Goal: Navigation & Orientation: Find specific page/section

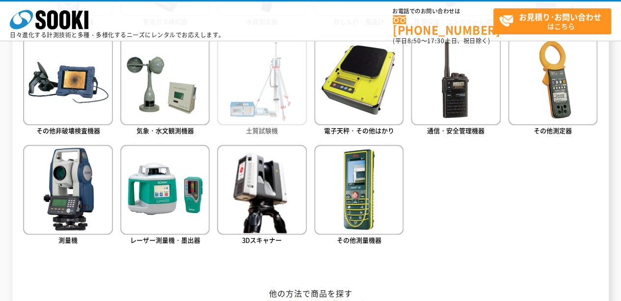
scroll to position [589, 0]
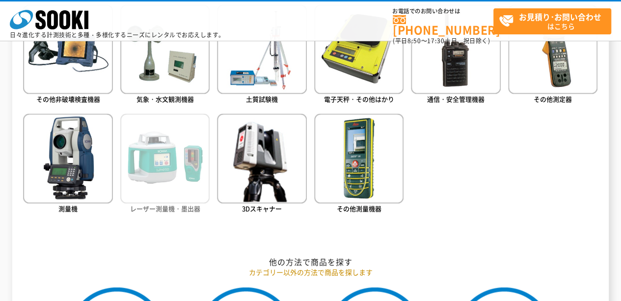
click at [167, 152] on img at bounding box center [164, 157] width 89 height 89
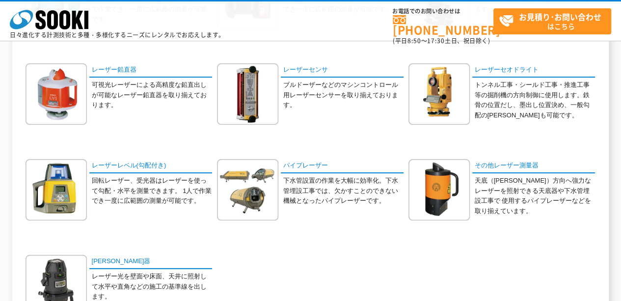
scroll to position [245, 0]
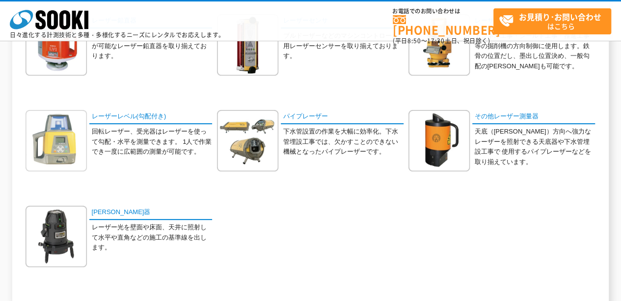
click at [76, 133] on img at bounding box center [56, 140] width 61 height 61
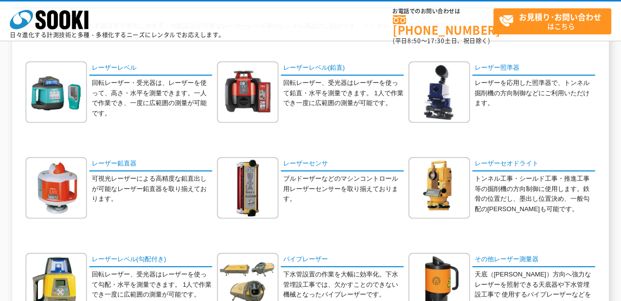
scroll to position [98, 0]
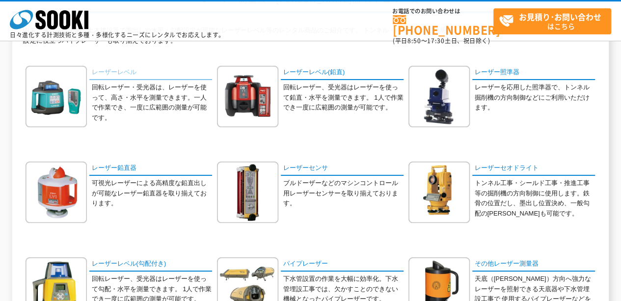
click at [114, 70] on link "レーザーレベル" at bounding box center [150, 73] width 123 height 14
drag, startPoint x: 308, startPoint y: 166, endPoint x: 307, endPoint y: 174, distance: 7.9
click at [308, 166] on link "レーザーセンサ" at bounding box center [342, 168] width 123 height 14
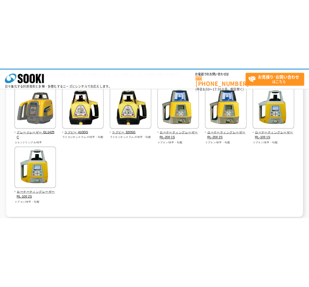
scroll to position [98, 0]
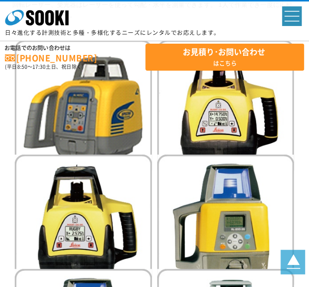
click at [166, 182] on div "グレードレーザー GL1425C ニコントリンブル/水平 トプコン/水平・勾配" at bounding box center [154, 276] width 285 height 472
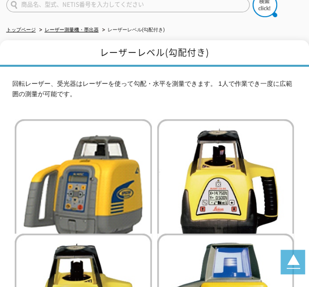
scroll to position [98, 78]
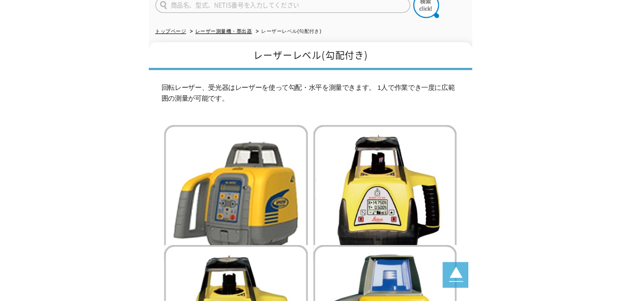
scroll to position [98, 0]
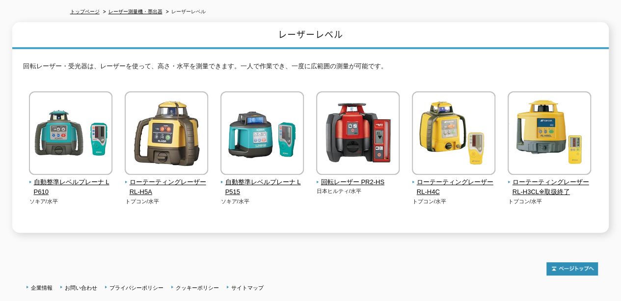
scroll to position [147, 0]
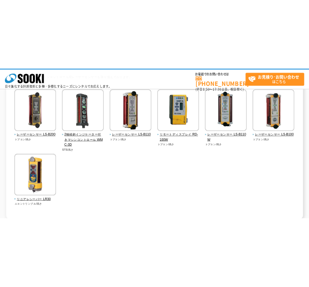
scroll to position [98, 0]
